Goal: Information Seeking & Learning: Understand process/instructions

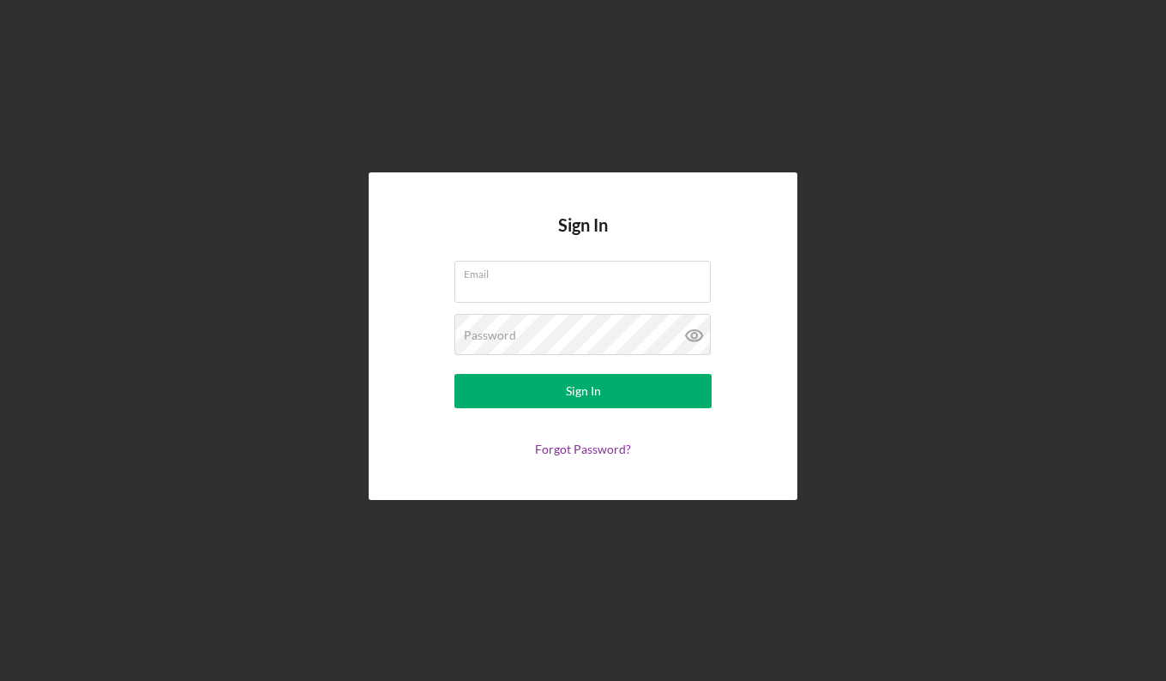
type input "[EMAIL_ADDRESS][DOMAIN_NAME]"
click at [580, 401] on div "Sign In" at bounding box center [583, 391] width 35 height 34
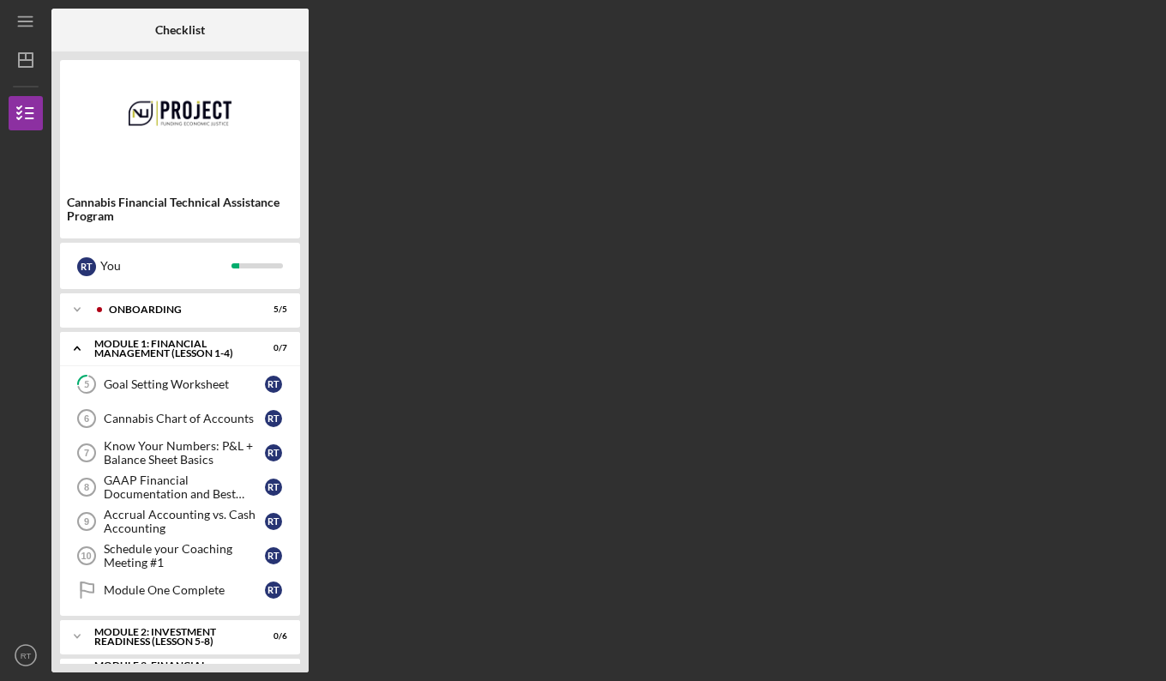
click at [183, 378] on div "Goal Setting Worksheet" at bounding box center [184, 384] width 161 height 14
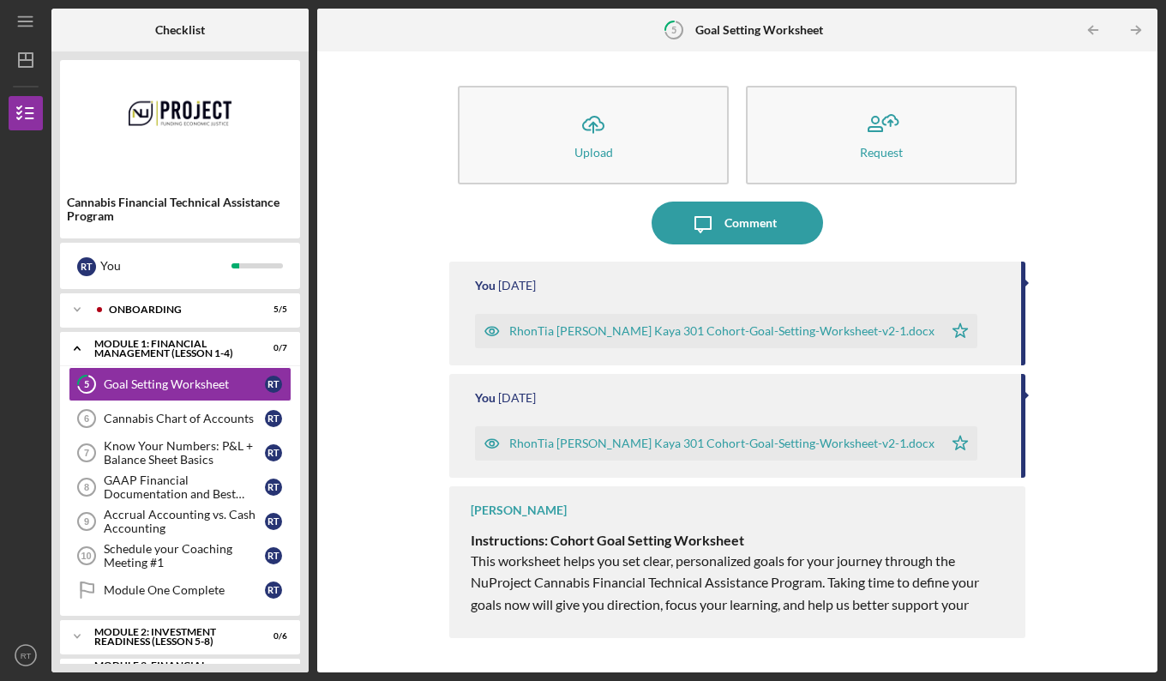
click at [124, 417] on div "Cannabis Chart of Accounts" at bounding box center [184, 419] width 161 height 14
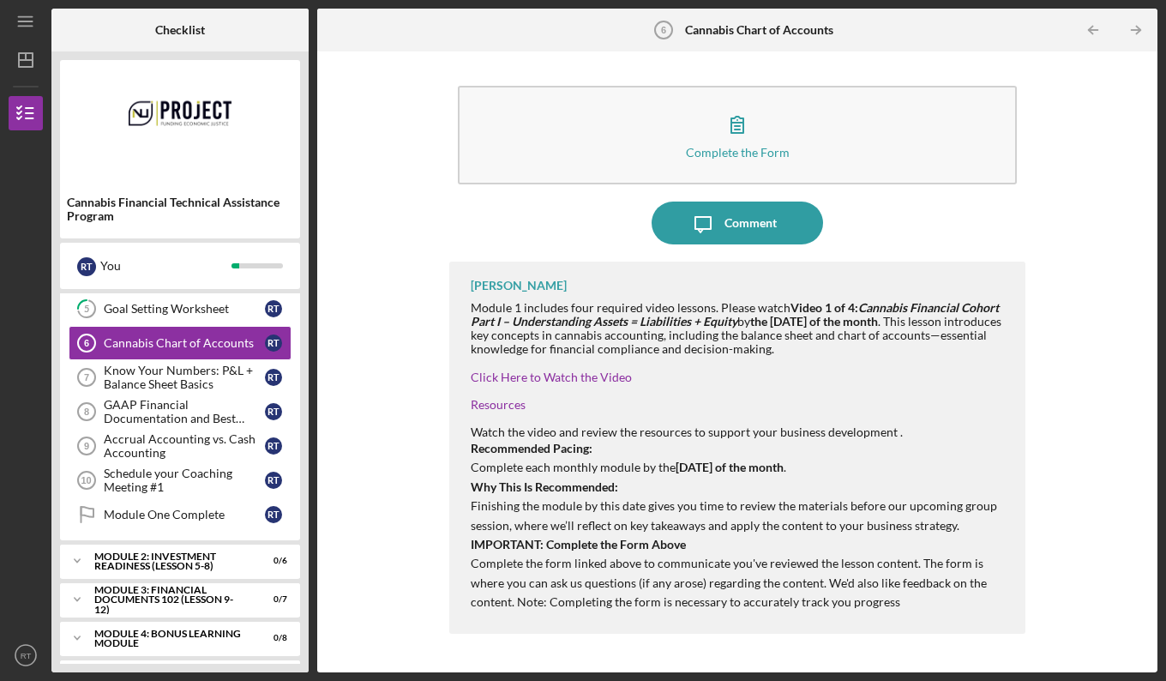
scroll to position [115, 0]
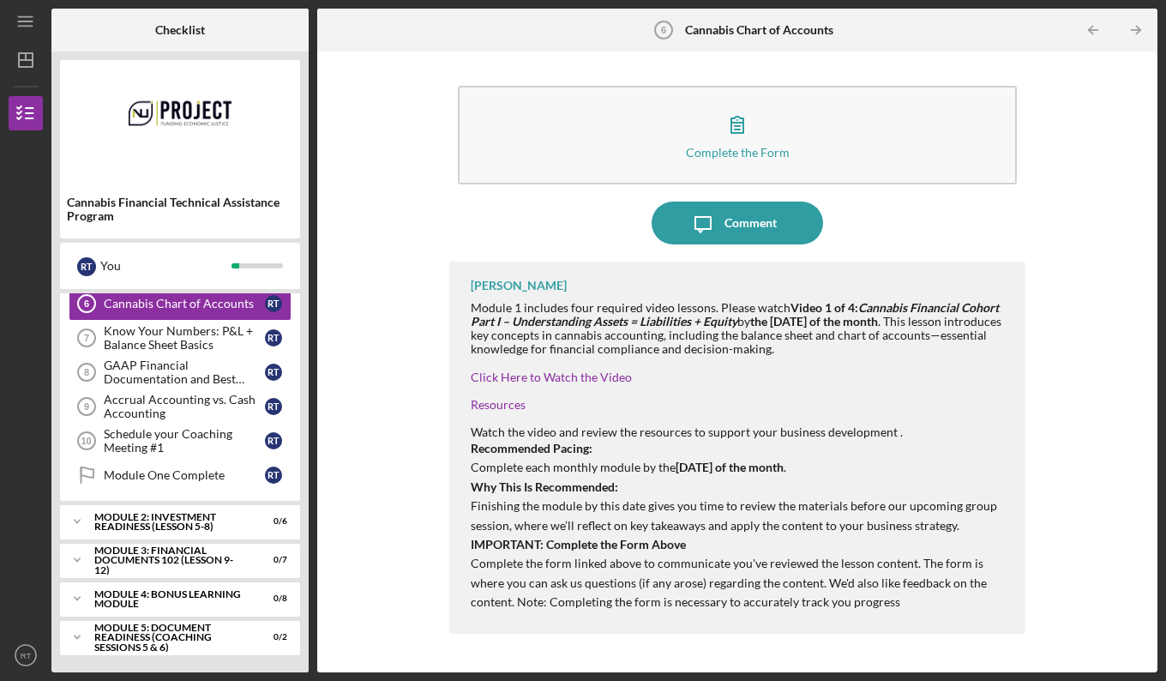
click at [164, 516] on div "Module 2: Investment Readiness (Lesson 5-8)" at bounding box center [169, 522] width 150 height 20
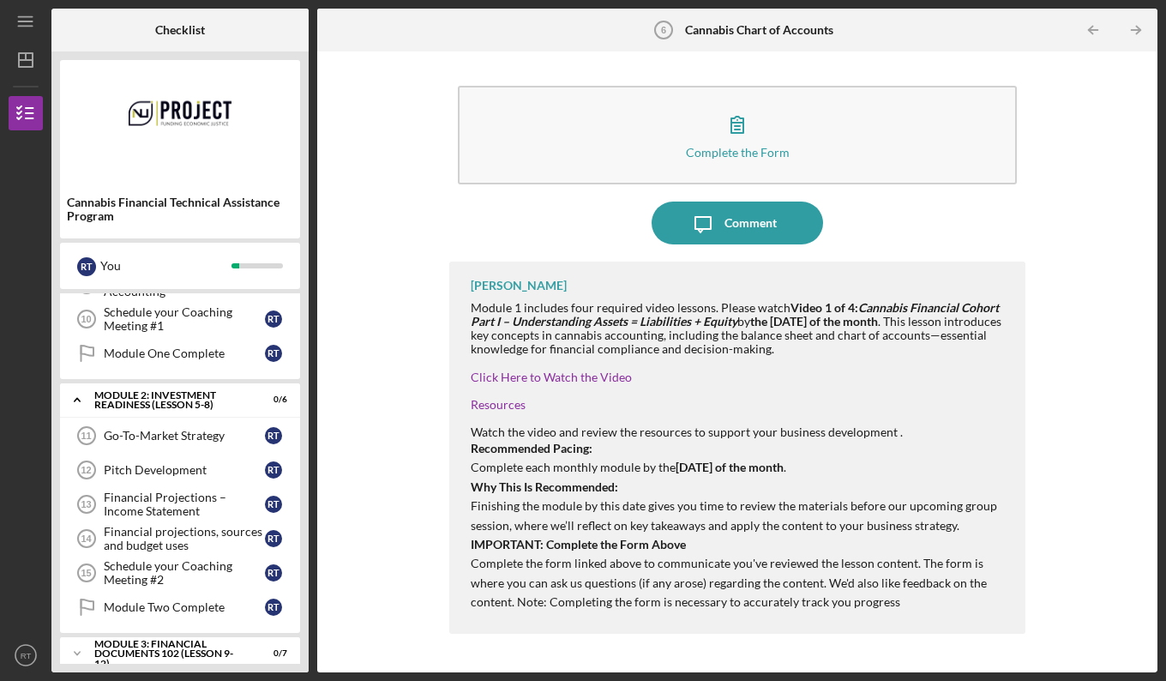
scroll to position [330, 0]
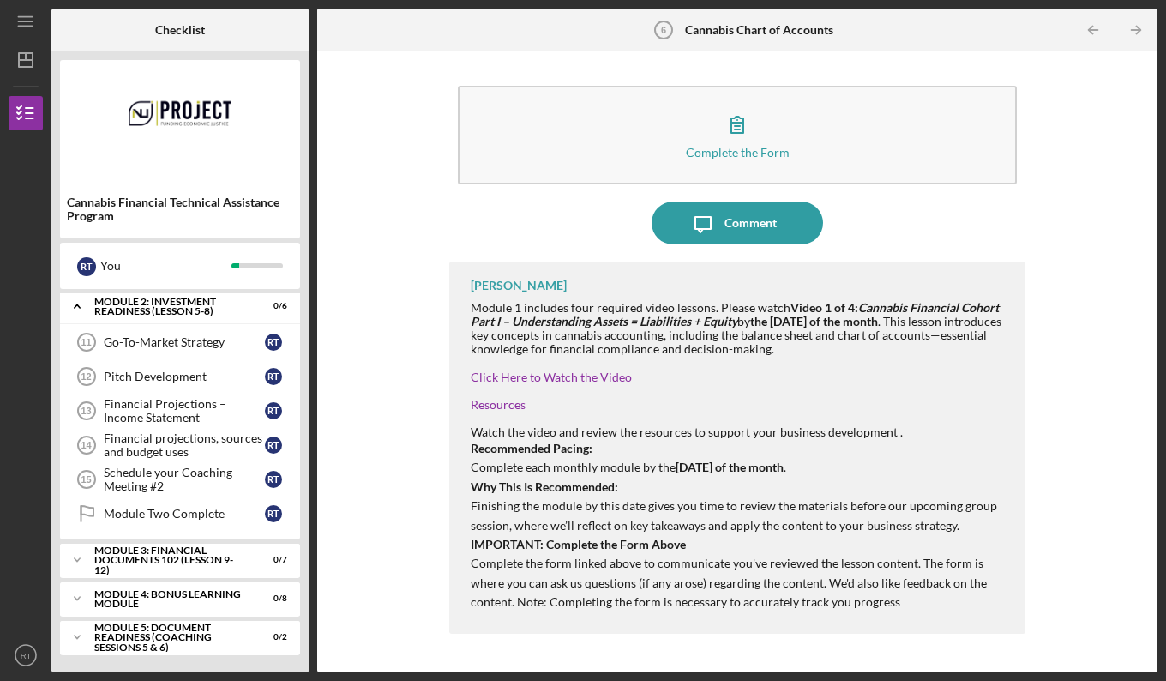
click at [167, 483] on div "Schedule your Coaching Meeting #2" at bounding box center [184, 479] width 161 height 27
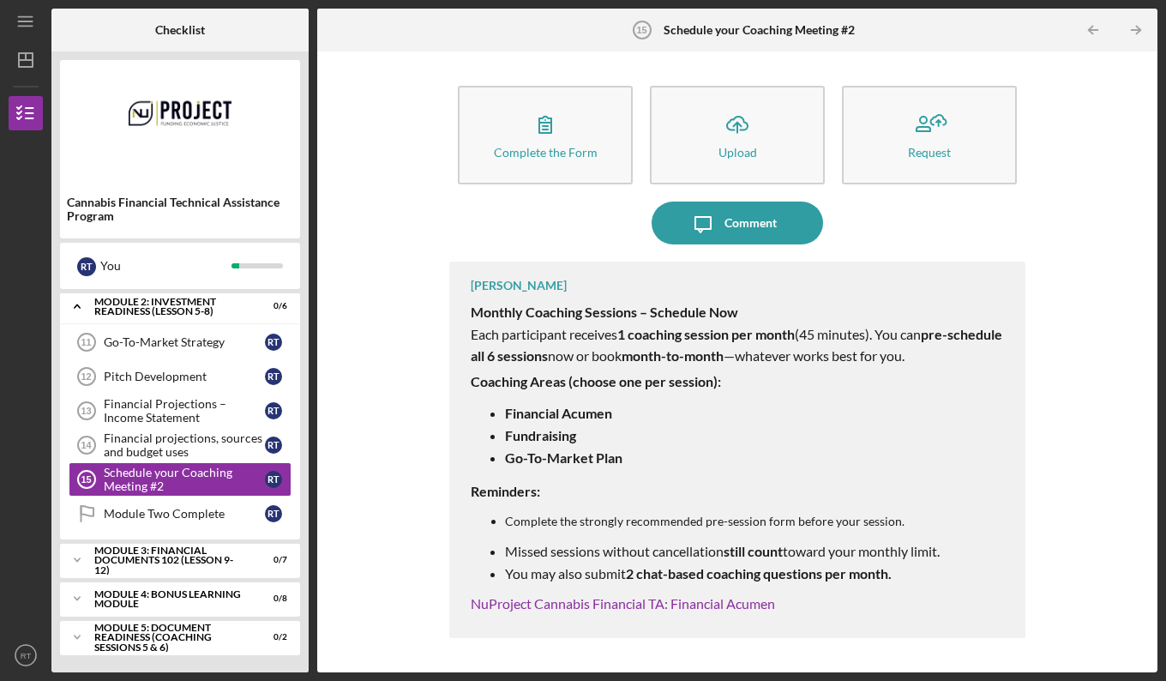
click at [171, 441] on div "Financial projections, sources and budget uses" at bounding box center [184, 444] width 161 height 27
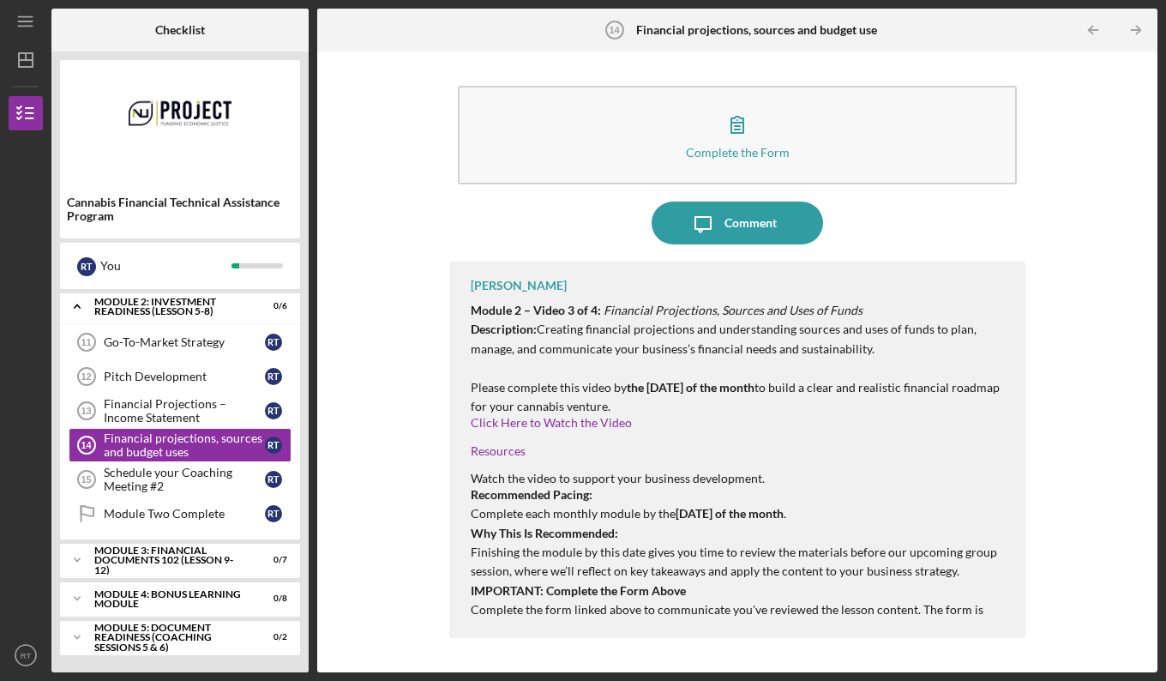
click at [505, 443] on link "Resources" at bounding box center [498, 450] width 55 height 15
click at [134, 404] on div "Financial Projections – Income Statement" at bounding box center [184, 410] width 161 height 27
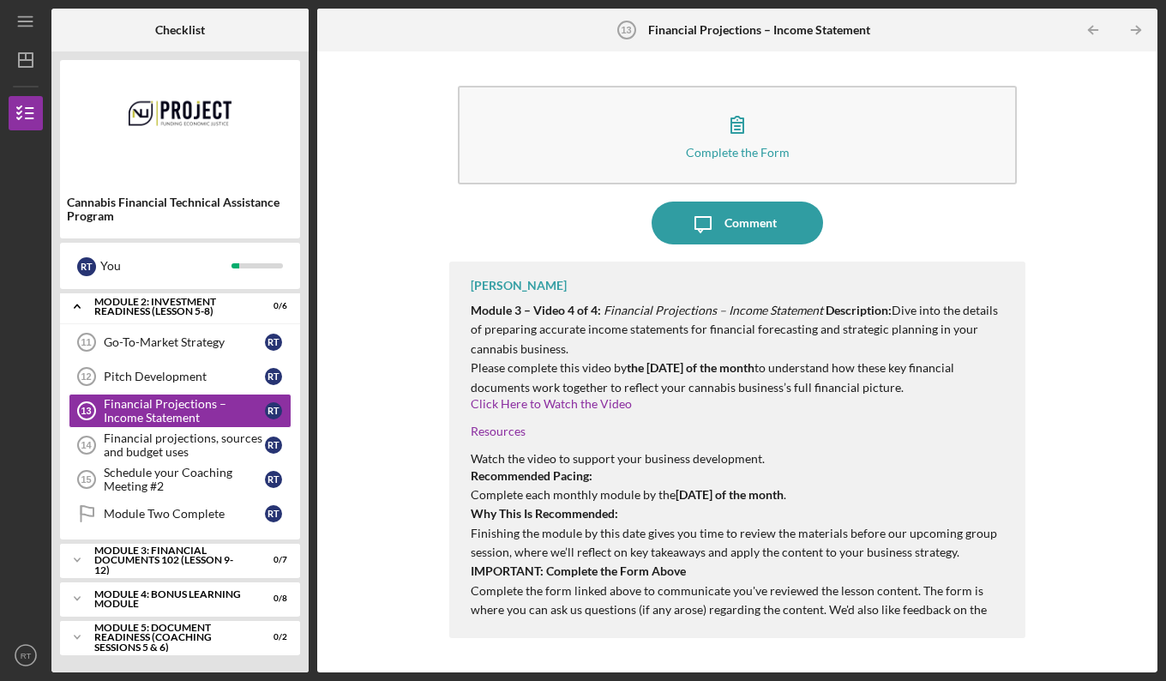
click at [187, 332] on link "Go-To-Market Strategy 11 Go-To-Market Strategy R T" at bounding box center [180, 342] width 223 height 34
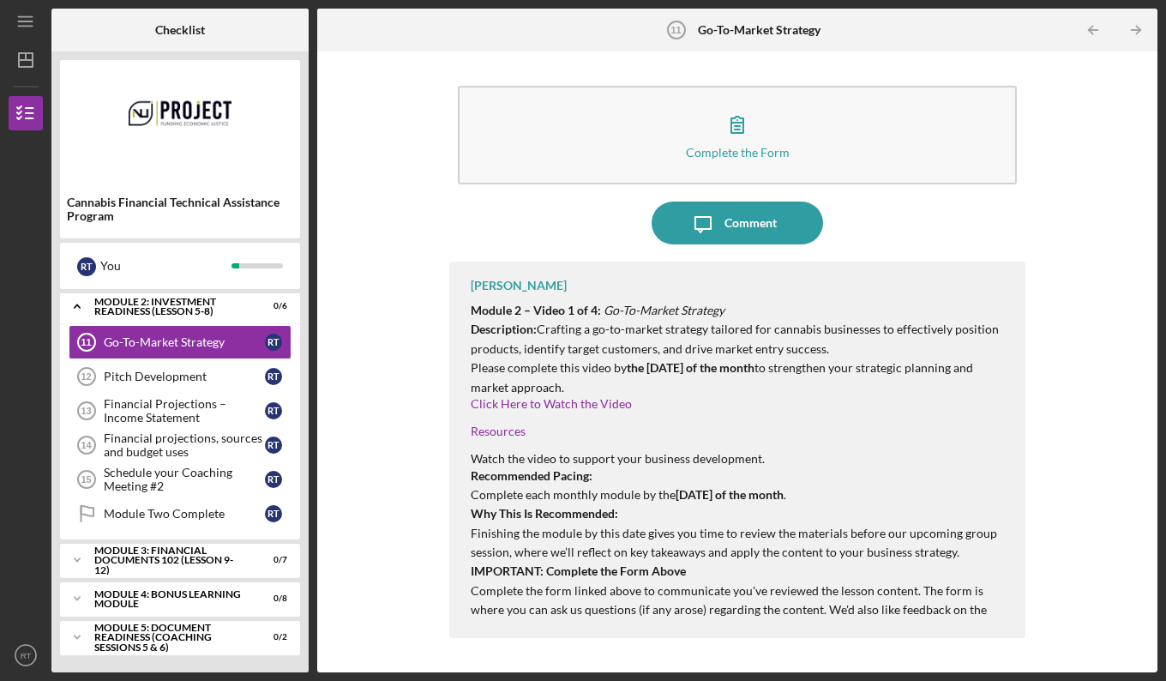
click at [583, 400] on link "Click Here to Watch the Video" at bounding box center [551, 403] width 161 height 15
